Goal: Task Accomplishment & Management: Manage account settings

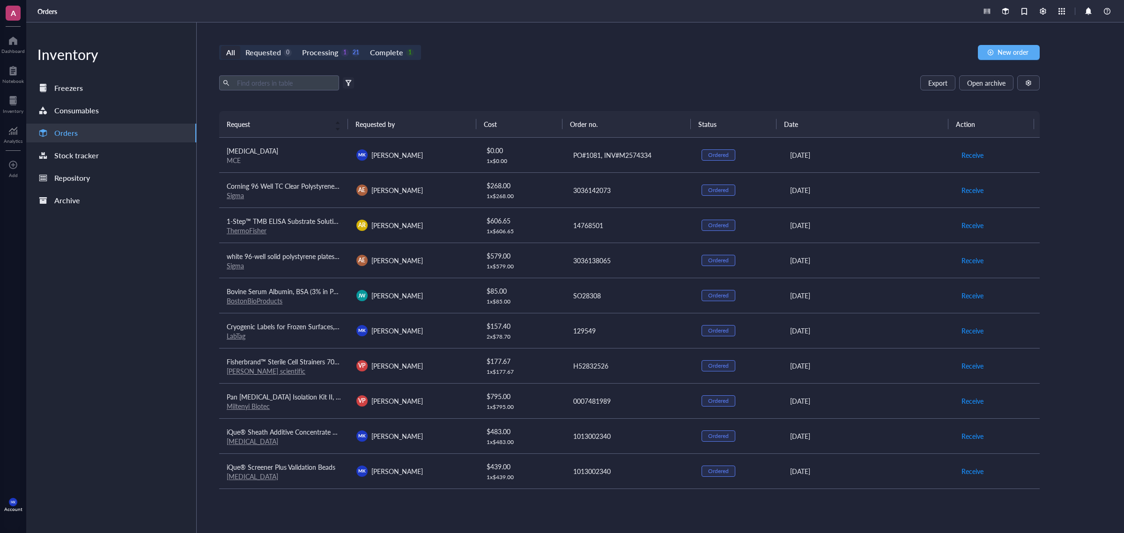
scroll to position [410, 0]
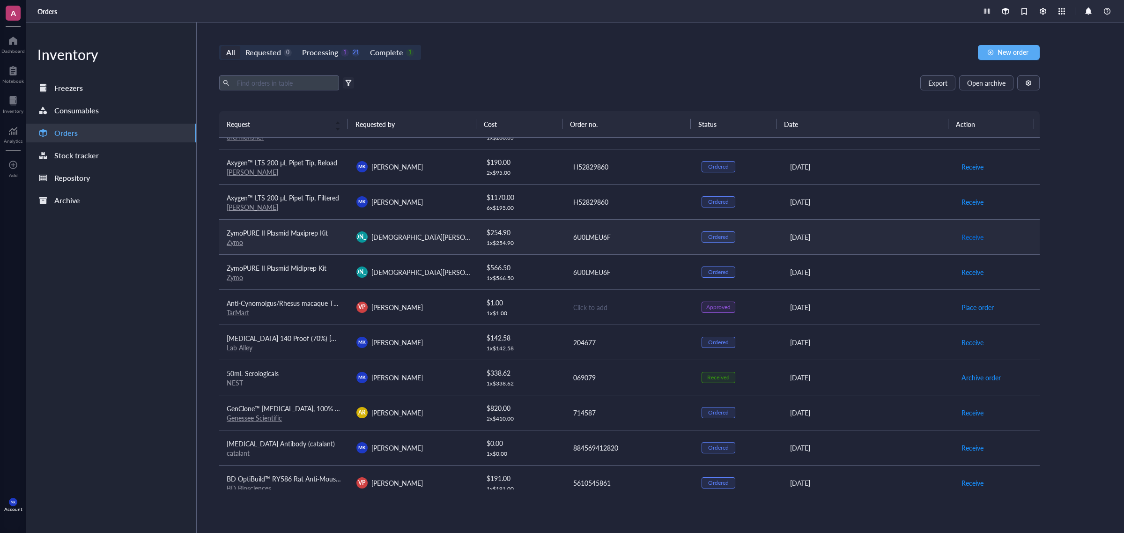
click at [971, 240] on span "Receive" at bounding box center [973, 237] width 22 height 10
click at [968, 273] on span "Receive" at bounding box center [973, 272] width 22 height 10
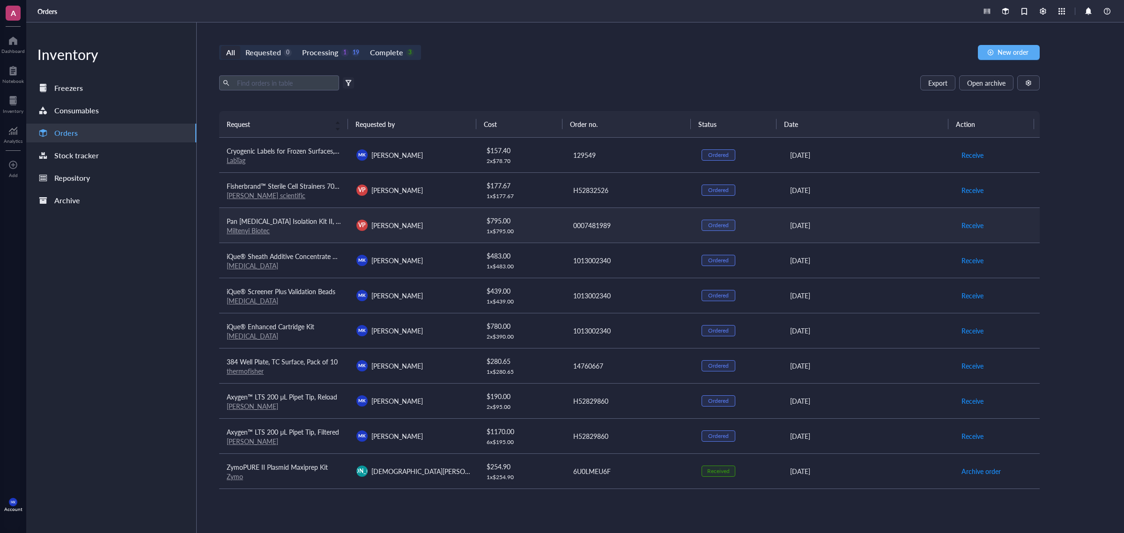
scroll to position [59, 0]
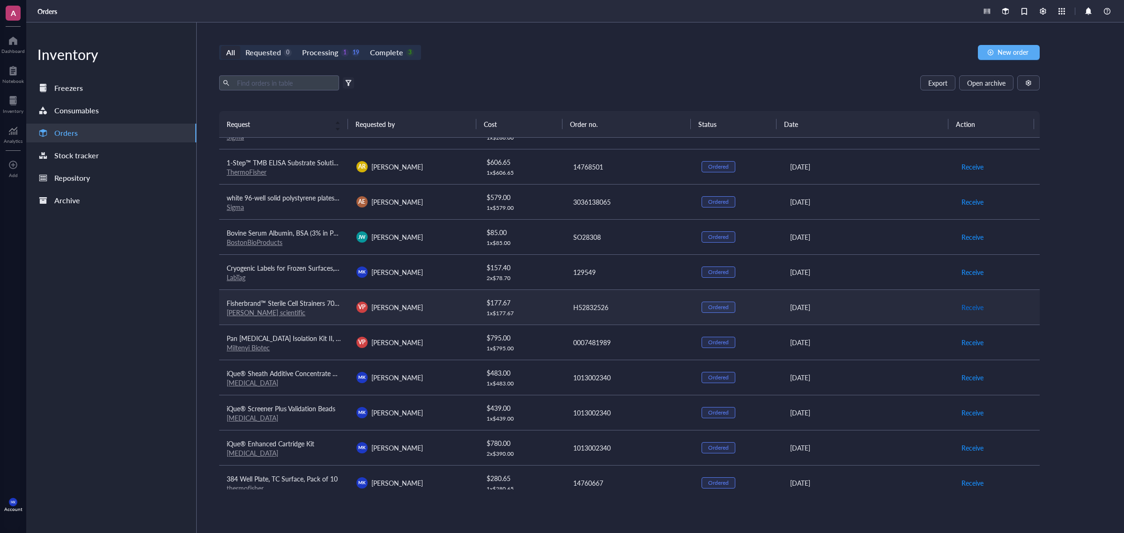
click at [964, 307] on span "Receive" at bounding box center [973, 307] width 22 height 10
click at [970, 204] on span "Receive" at bounding box center [973, 202] width 22 height 10
click at [975, 204] on span "Archive order" at bounding box center [981, 202] width 39 height 10
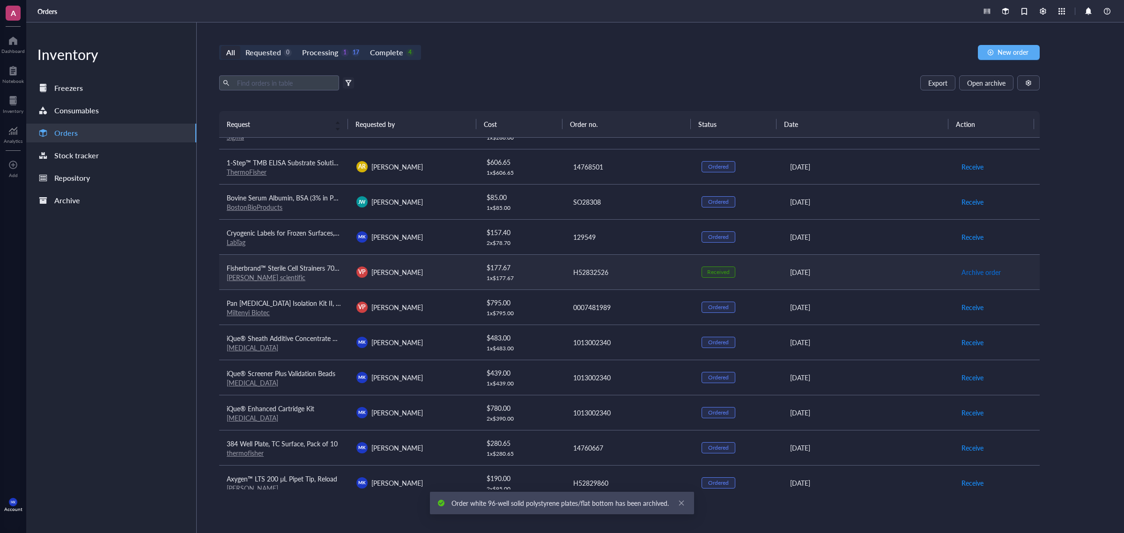
click at [981, 275] on span "Archive order" at bounding box center [981, 272] width 39 height 10
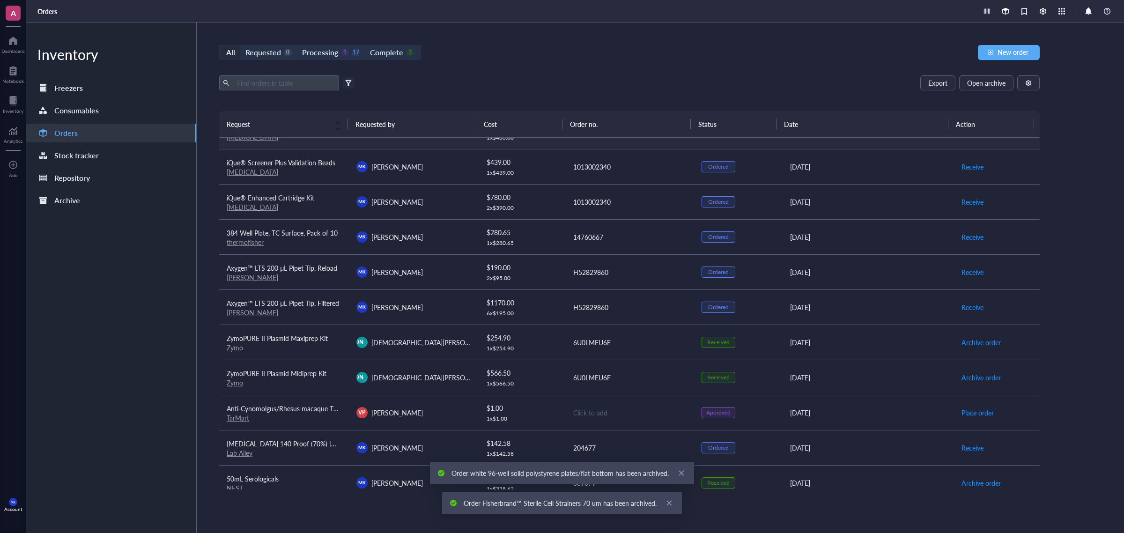
scroll to position [293, 0]
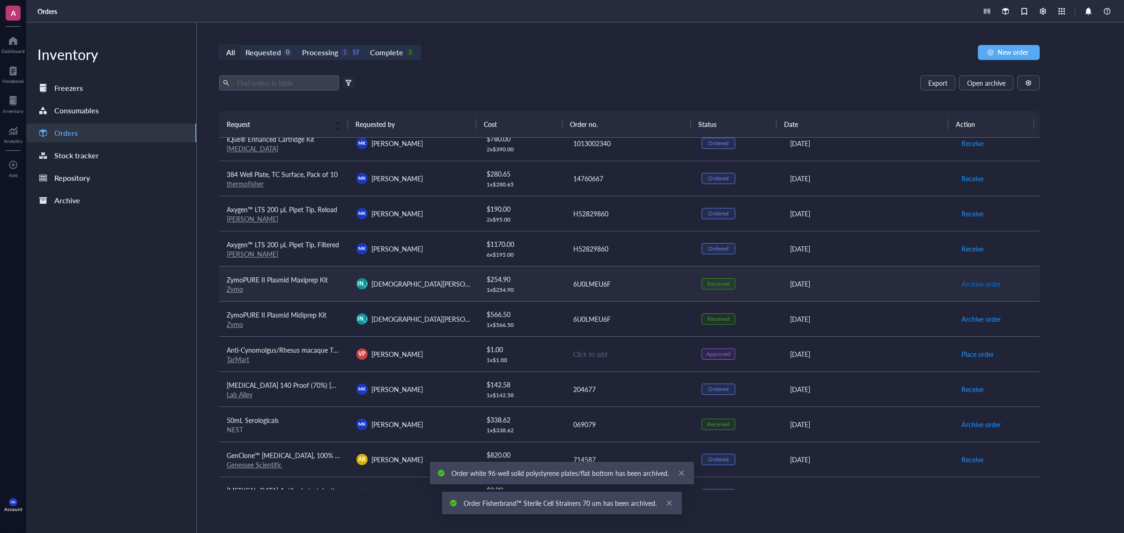
click at [970, 286] on span "Archive order" at bounding box center [981, 284] width 39 height 10
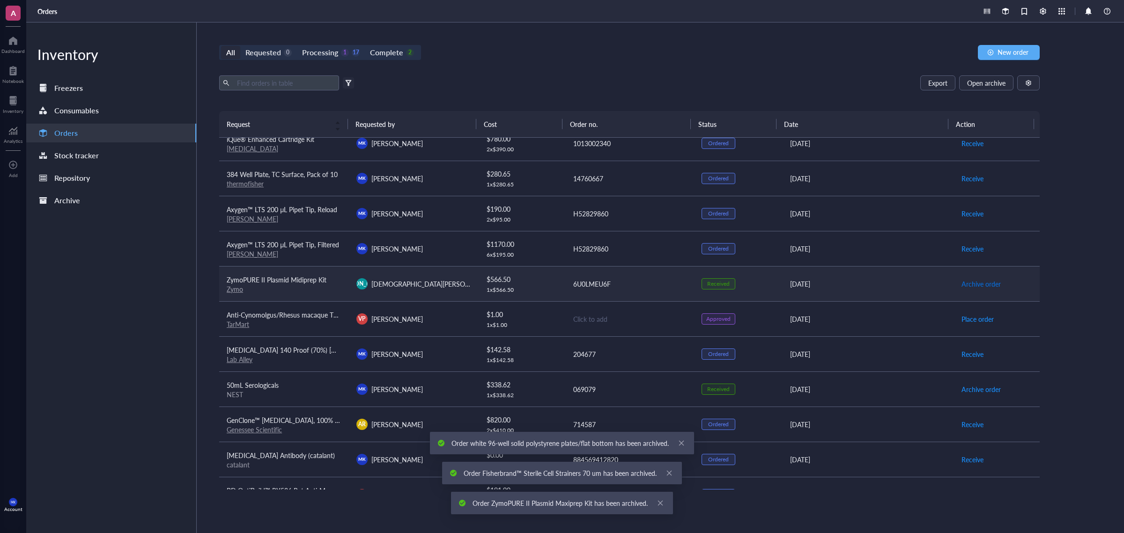
click at [975, 289] on span "Archive order" at bounding box center [981, 284] width 39 height 10
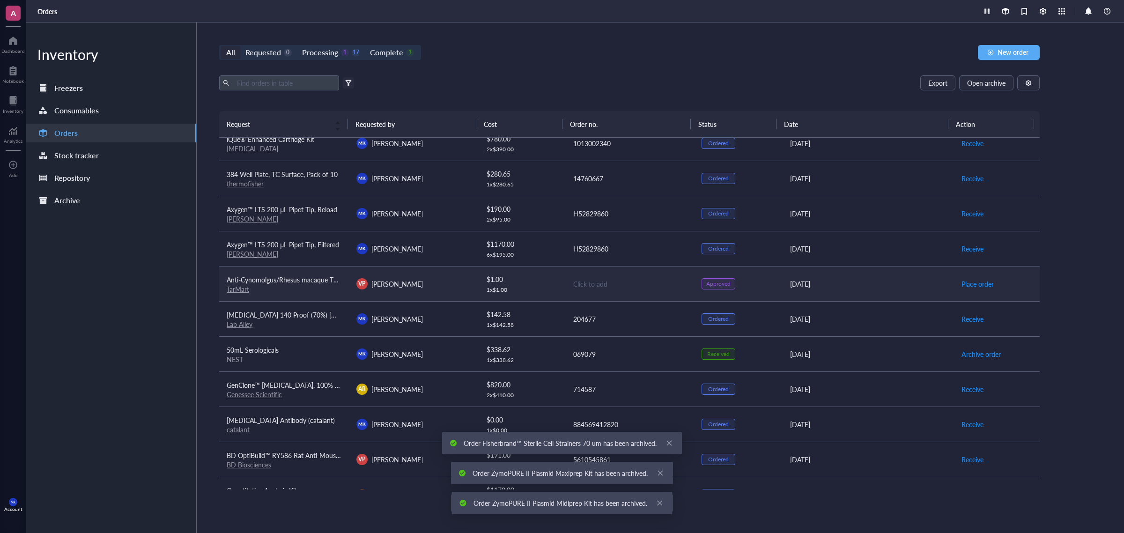
click at [1029, 282] on td "Place order" at bounding box center [997, 283] width 86 height 35
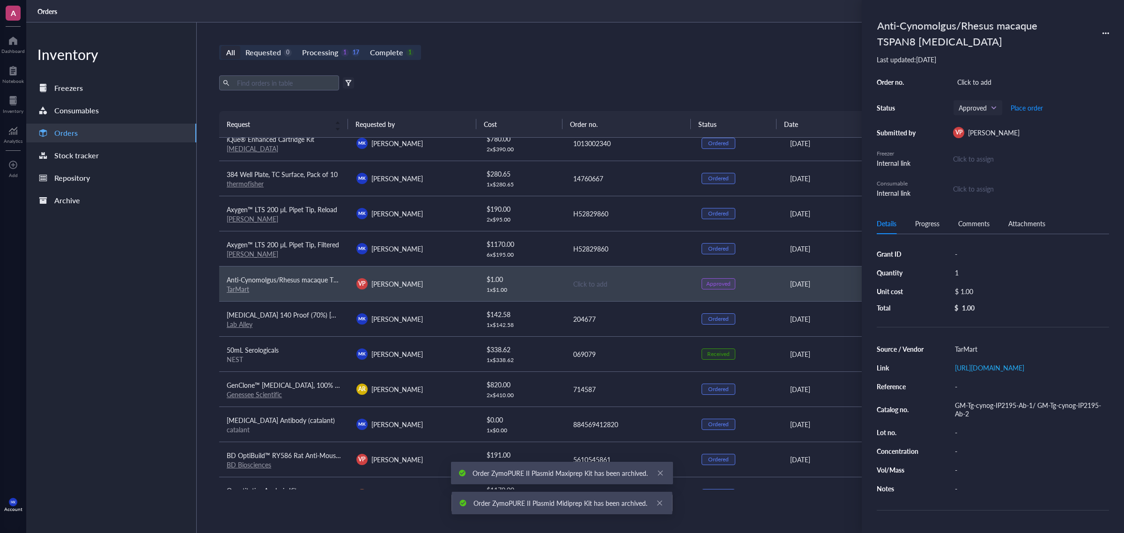
click at [683, 66] on div "All Requested 0 Processing 1 17 Complete 1 New order Export Open archive Filter…" at bounding box center [630, 277] width 866 height 511
